Goal: Navigation & Orientation: Understand site structure

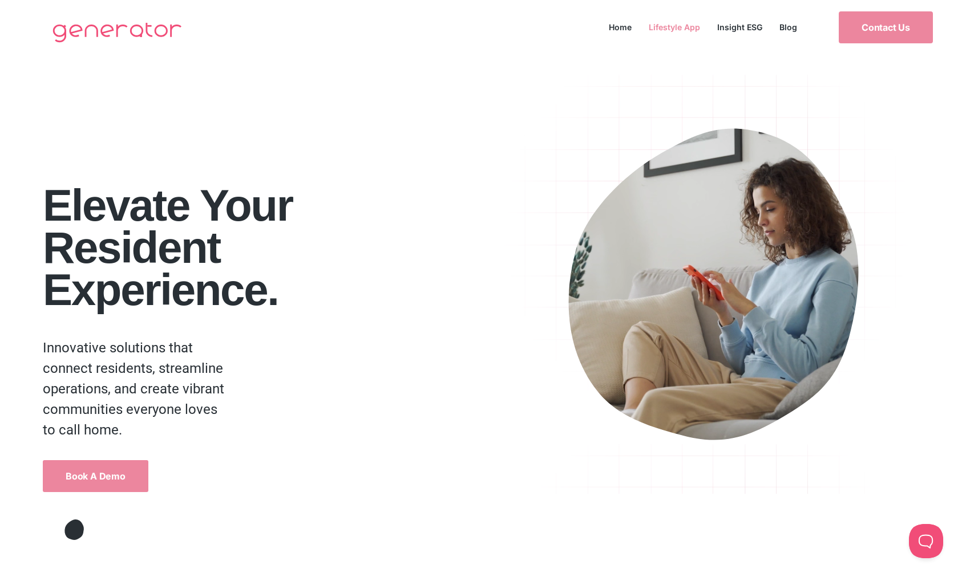
click at [684, 19] on link "Lifestyle App" at bounding box center [674, 26] width 68 height 15
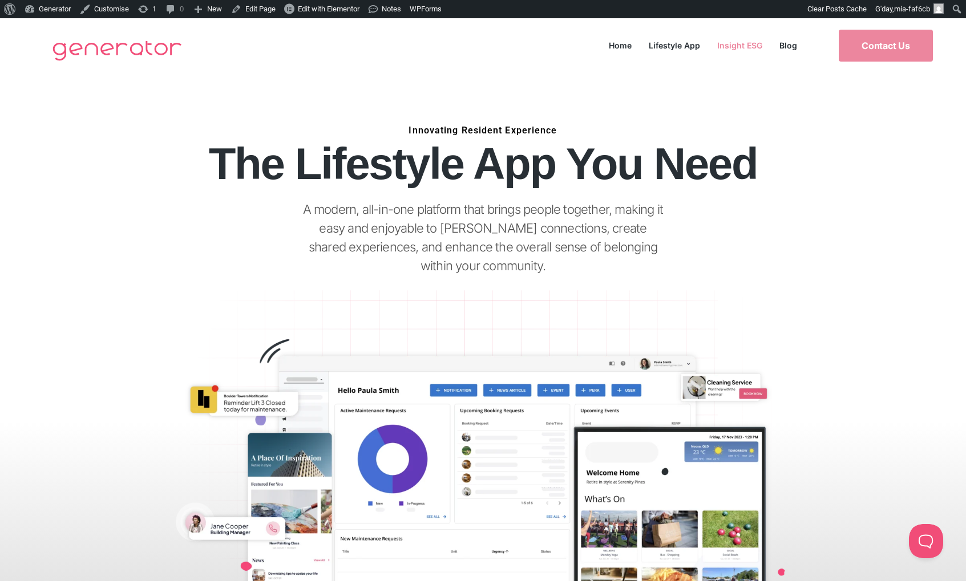
click at [756, 42] on link "Insight ESG" at bounding box center [740, 45] width 62 height 15
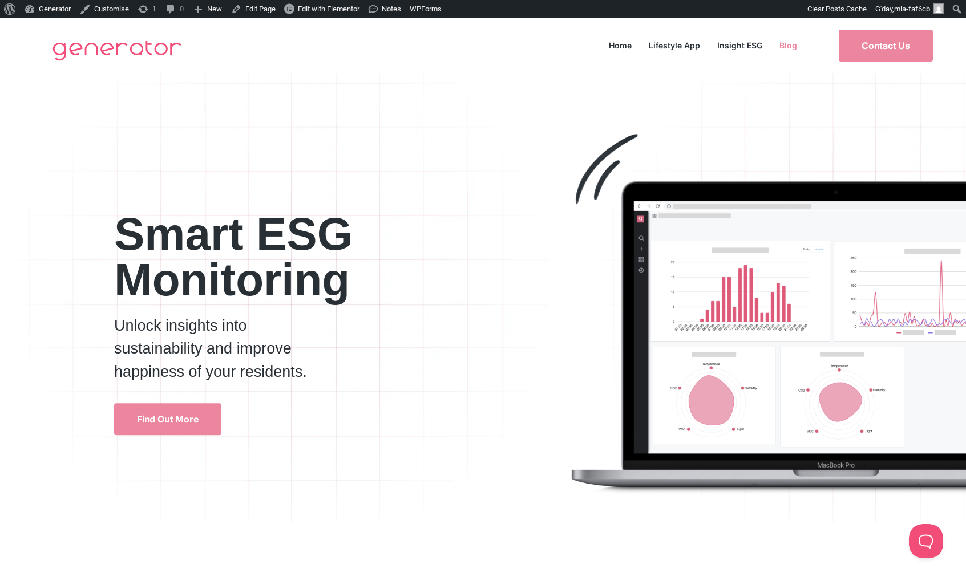
click at [784, 42] on link "Blog" at bounding box center [788, 45] width 35 height 15
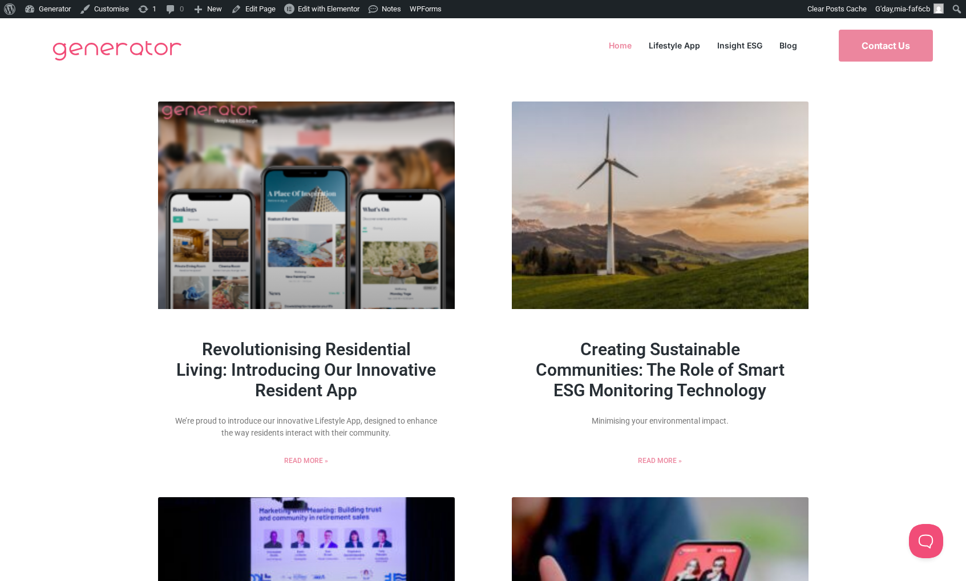
click at [619, 47] on link "Home" at bounding box center [620, 45] width 40 height 15
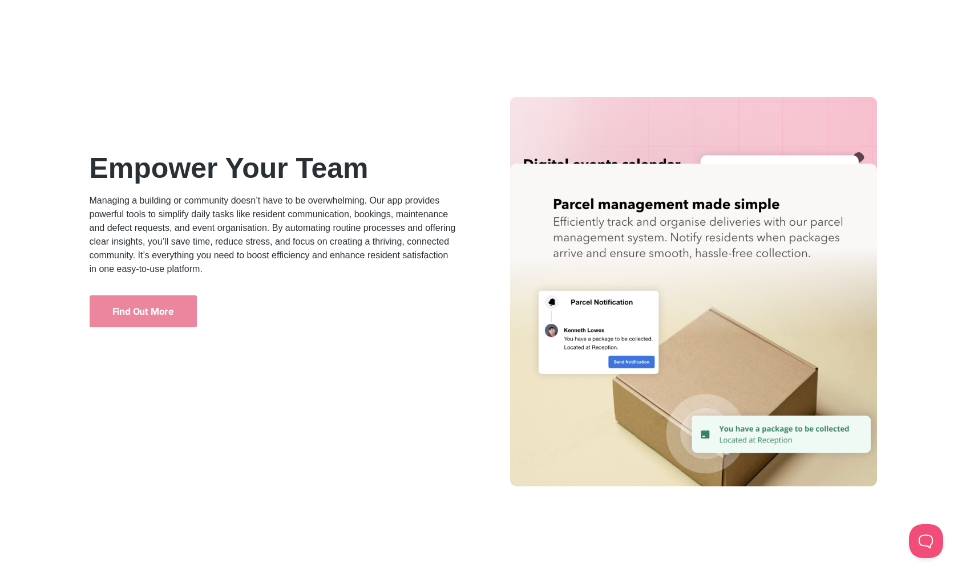
scroll to position [3086, 0]
